Goal: Information Seeking & Learning: Learn about a topic

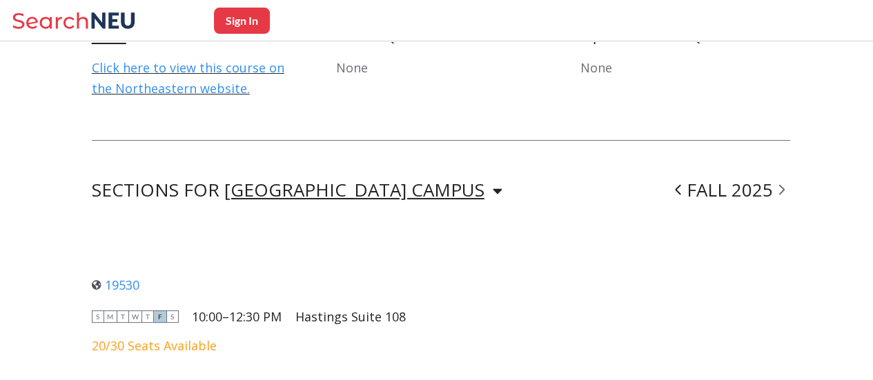
scroll to position [909, 0]
click at [493, 183] on icon at bounding box center [498, 190] width 10 height 15
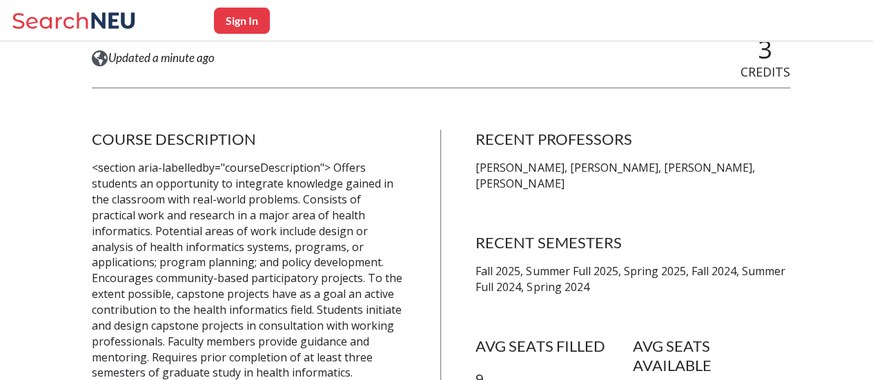
scroll to position [0, 0]
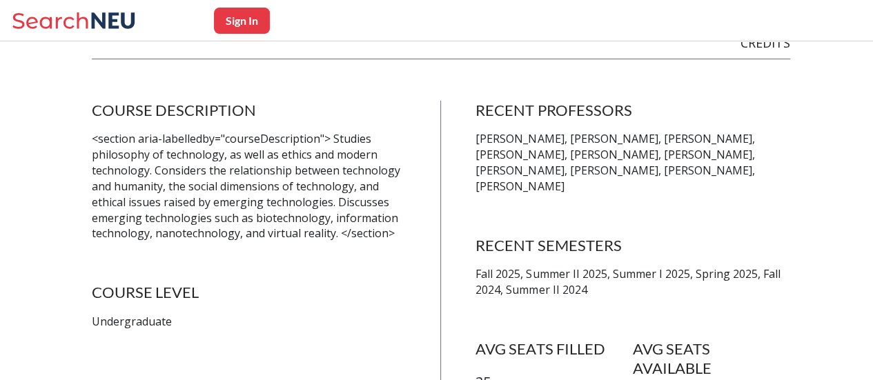
scroll to position [243, 0]
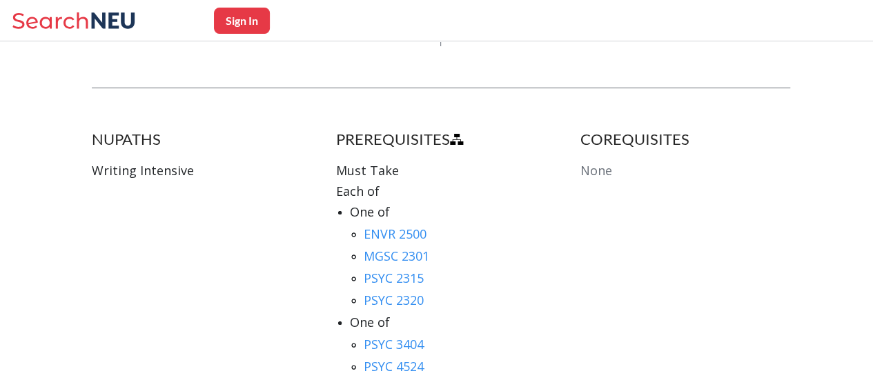
scroll to position [702, 0]
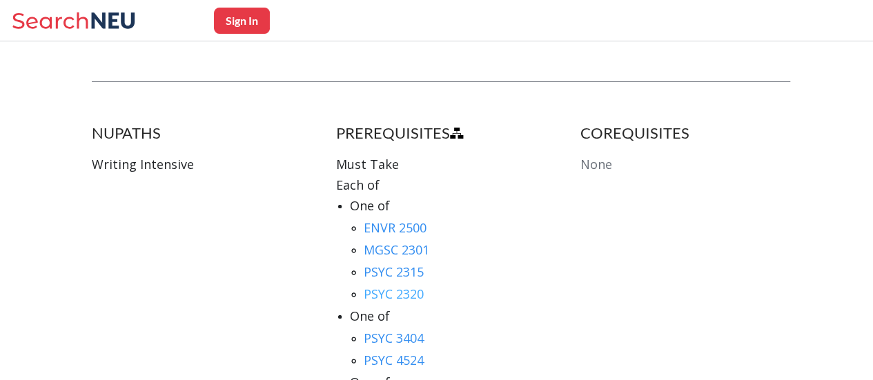
click at [417, 286] on link "PSYC 2320" at bounding box center [394, 294] width 60 height 17
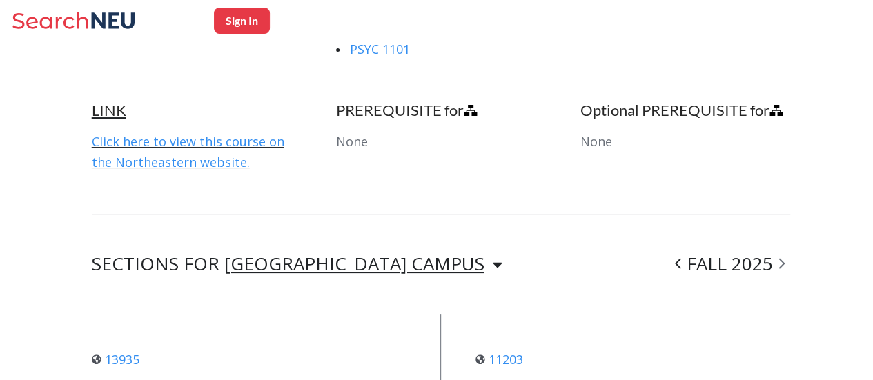
scroll to position [886, 0]
click at [257, 133] on link "Click here to view this course on the Northeastern website." at bounding box center [188, 151] width 193 height 37
